Goal: Task Accomplishment & Management: Manage account settings

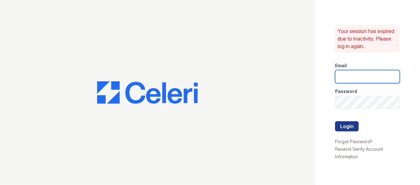
click at [356, 81] on input "email" at bounding box center [367, 76] width 65 height 13
type input "Franklin1@cafmanagement.com"
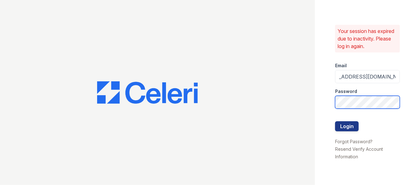
scroll to position [0, 0]
click at [352, 127] on button "Login" at bounding box center [347, 126] width 24 height 10
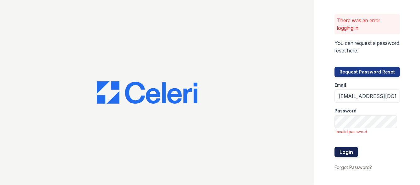
click at [336, 151] on button "Login" at bounding box center [347, 152] width 24 height 10
